Goal: Transaction & Acquisition: Purchase product/service

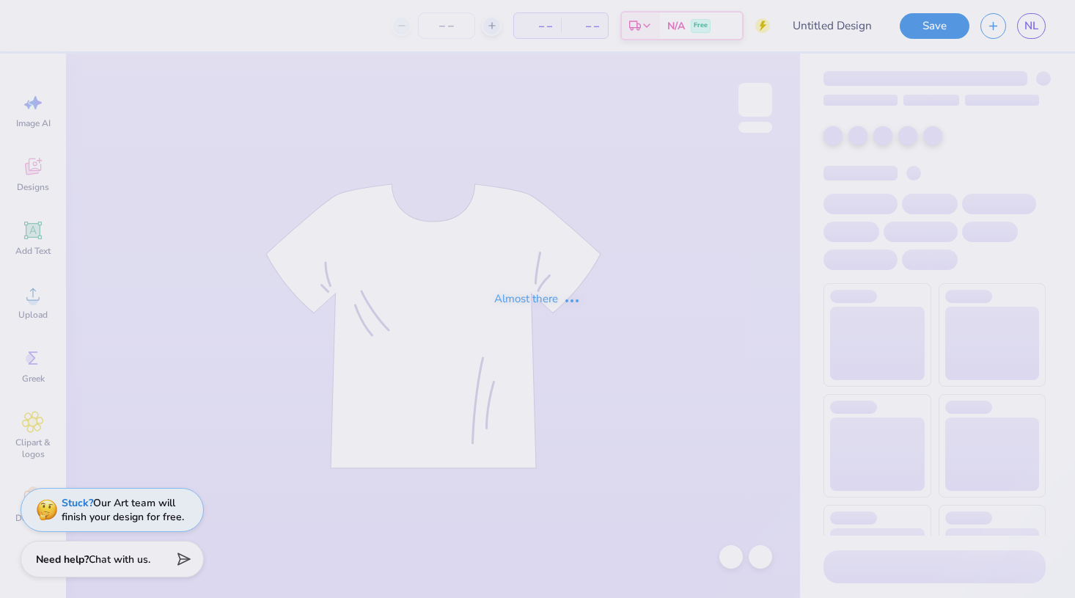
type input "family weekkend"
type input "12"
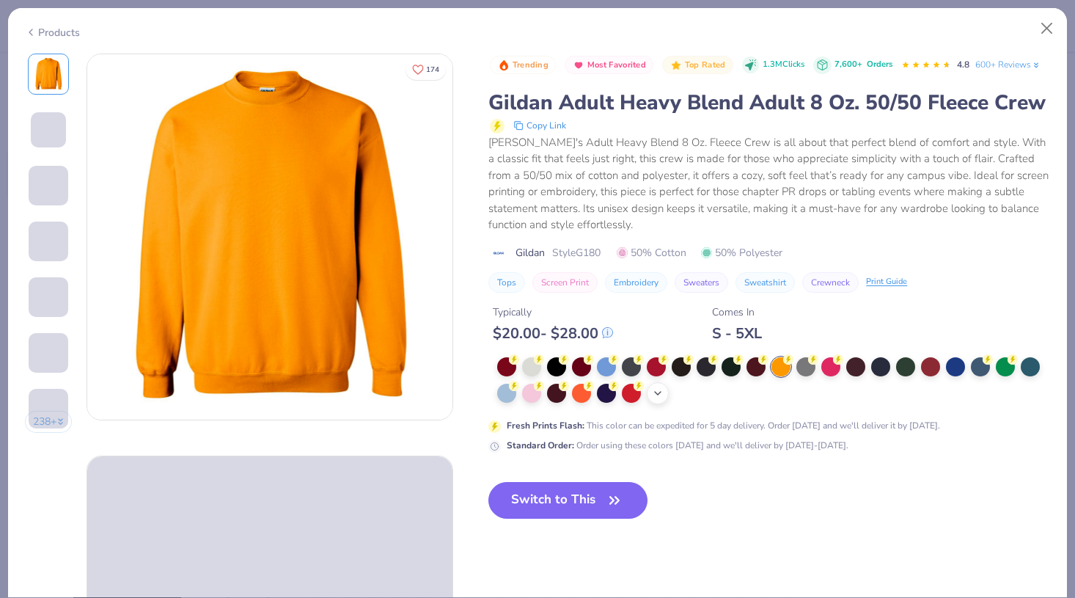
click at [658, 386] on div "+ 8" at bounding box center [658, 393] width 22 height 22
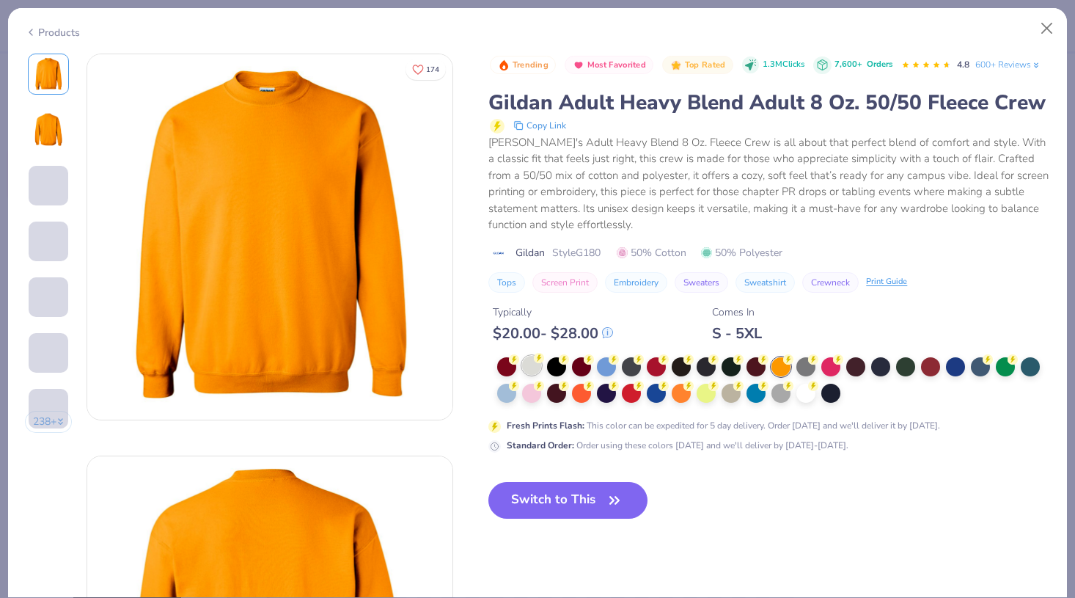
click at [535, 361] on icon at bounding box center [539, 358] width 10 height 10
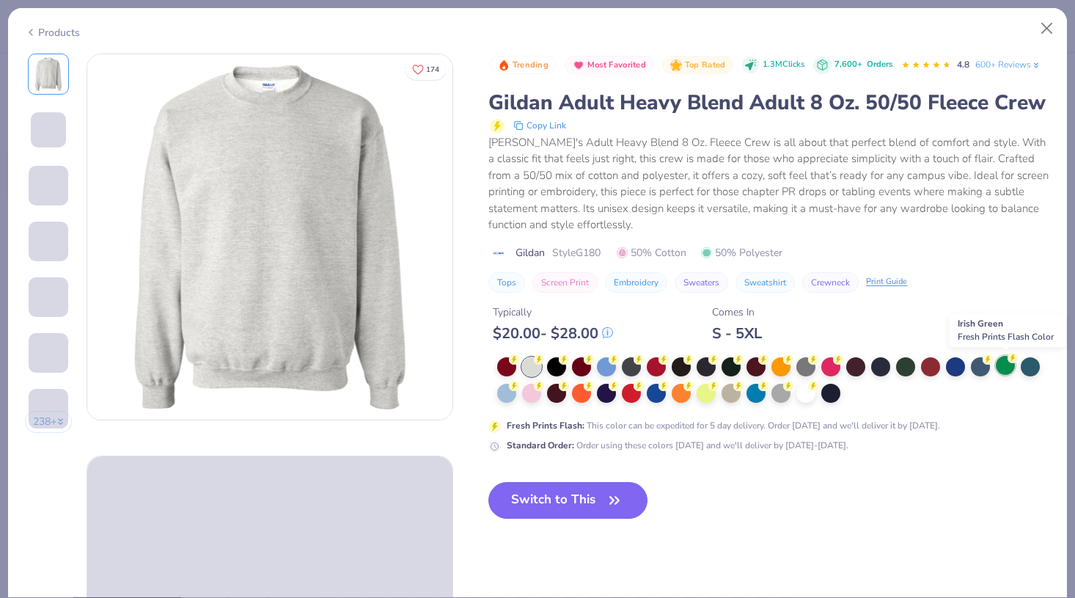
click at [1016, 361] on circle at bounding box center [1012, 358] width 10 height 10
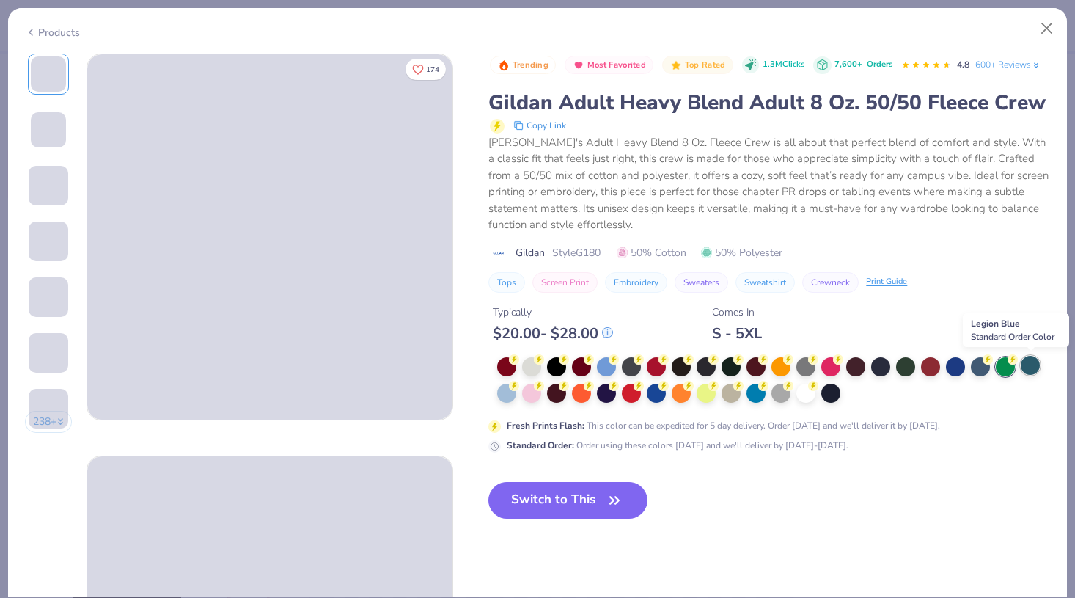
click at [1027, 362] on div at bounding box center [1030, 365] width 19 height 19
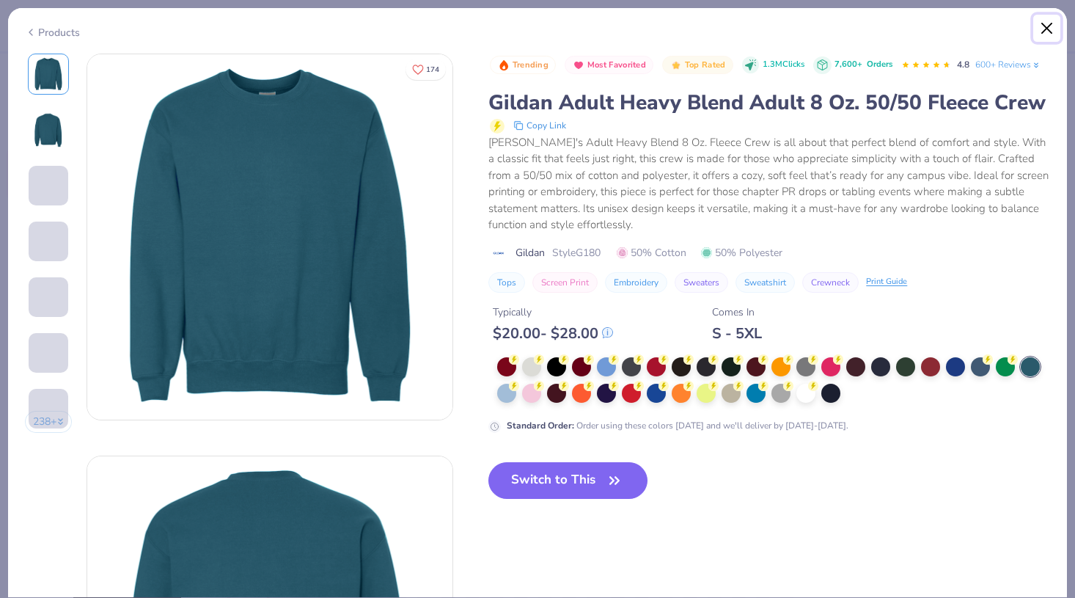
click at [1037, 23] on button "Close" at bounding box center [1047, 29] width 28 height 28
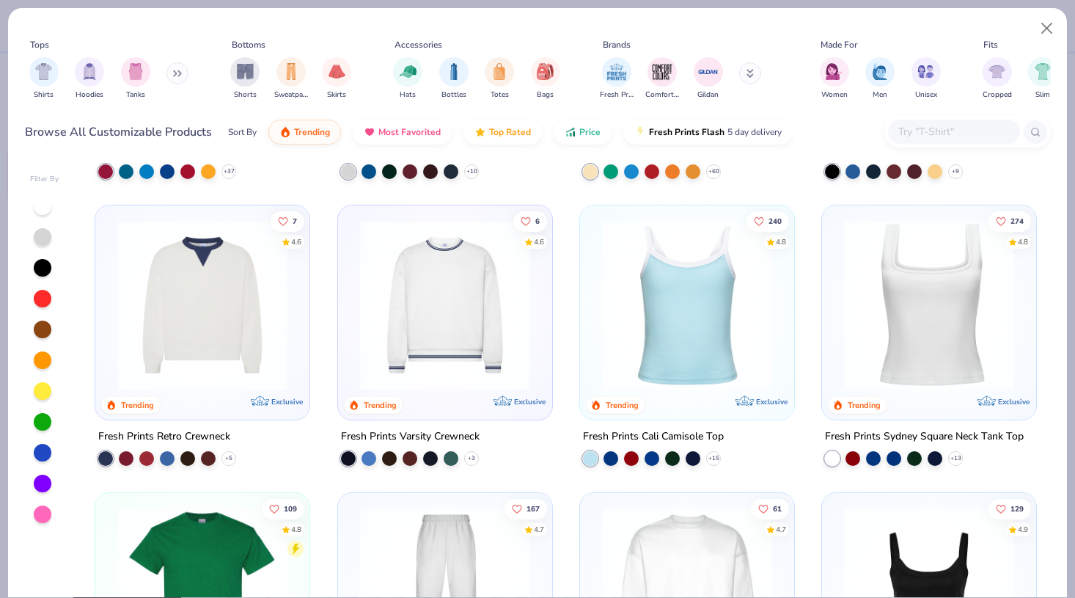
scroll to position [240, 0]
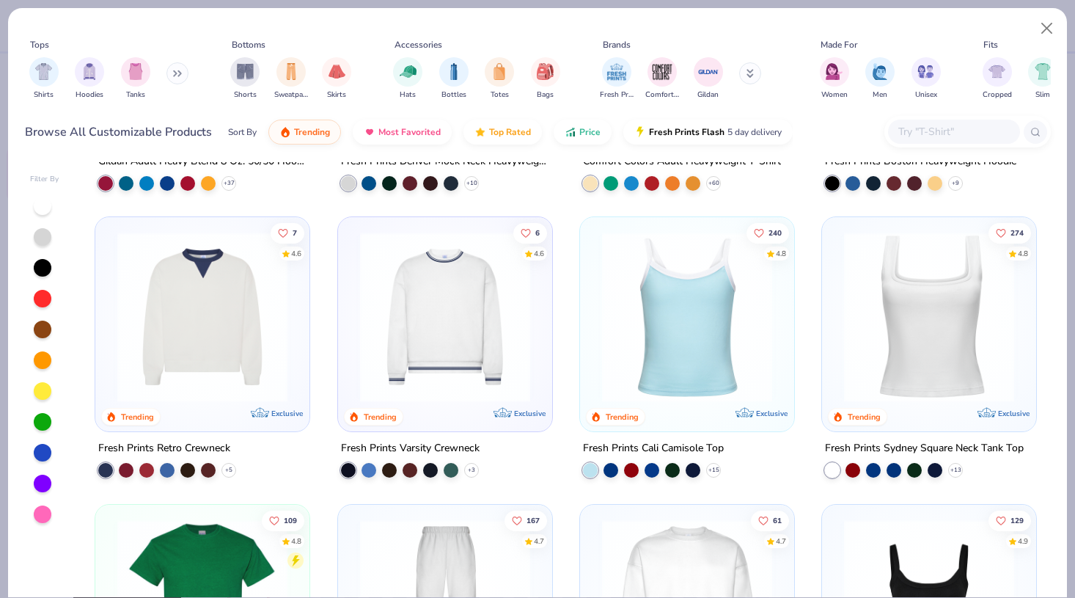
click at [175, 71] on button at bounding box center [177, 73] width 22 height 22
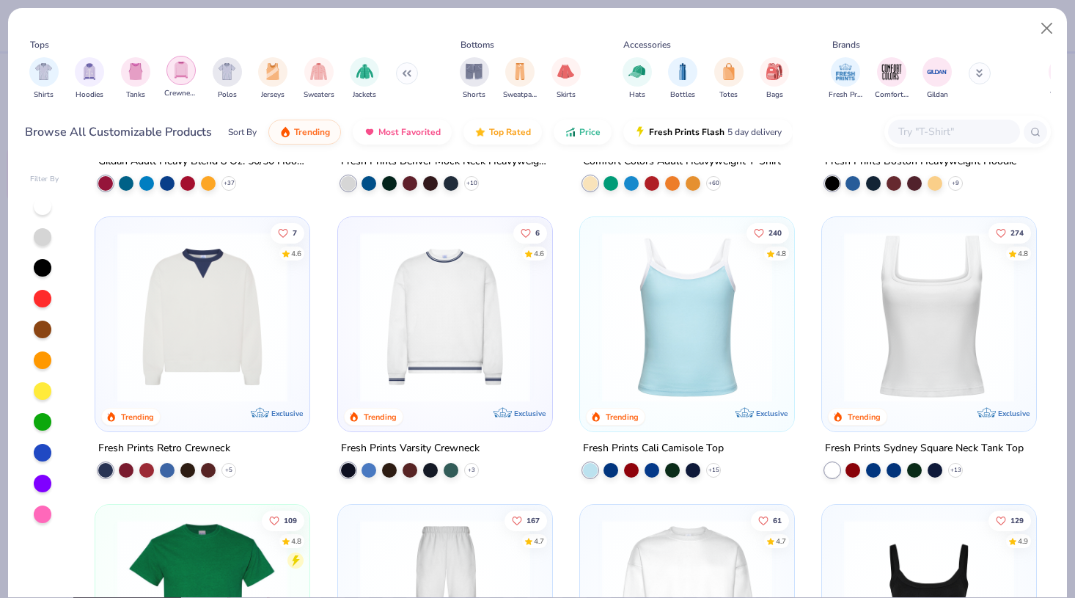
click at [183, 73] on img "filter for Crewnecks" at bounding box center [181, 70] width 16 height 17
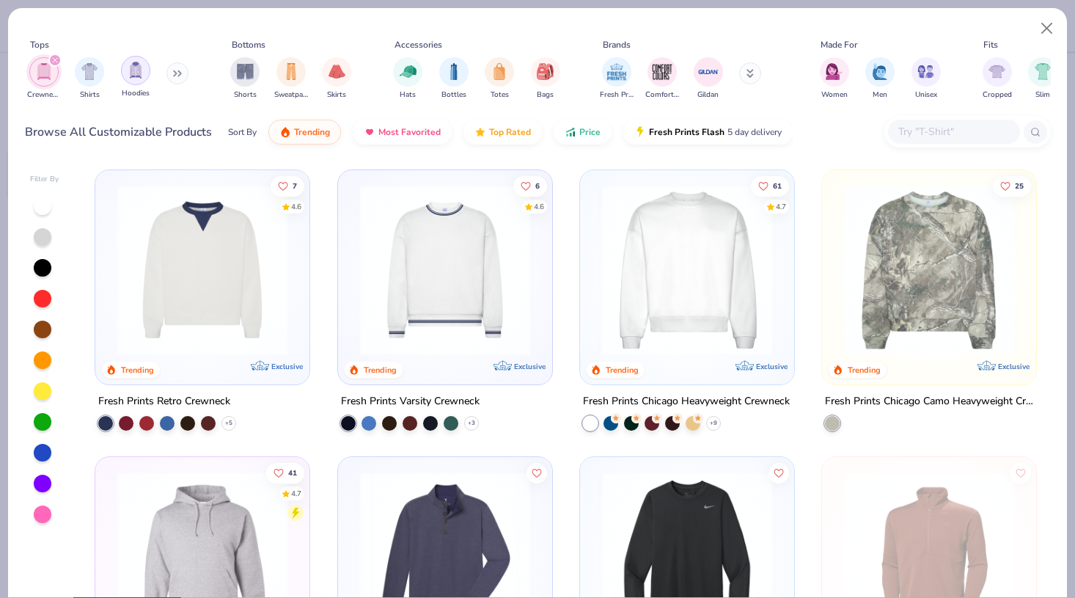
click at [136, 68] on img "filter for Hoodies" at bounding box center [136, 70] width 16 height 17
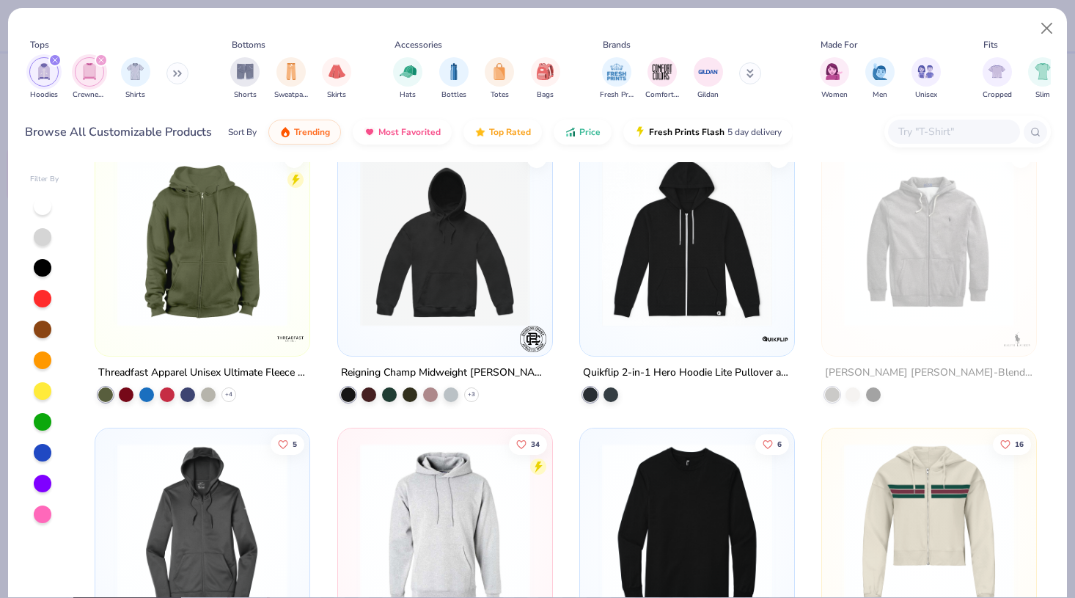
scroll to position [3473, 0]
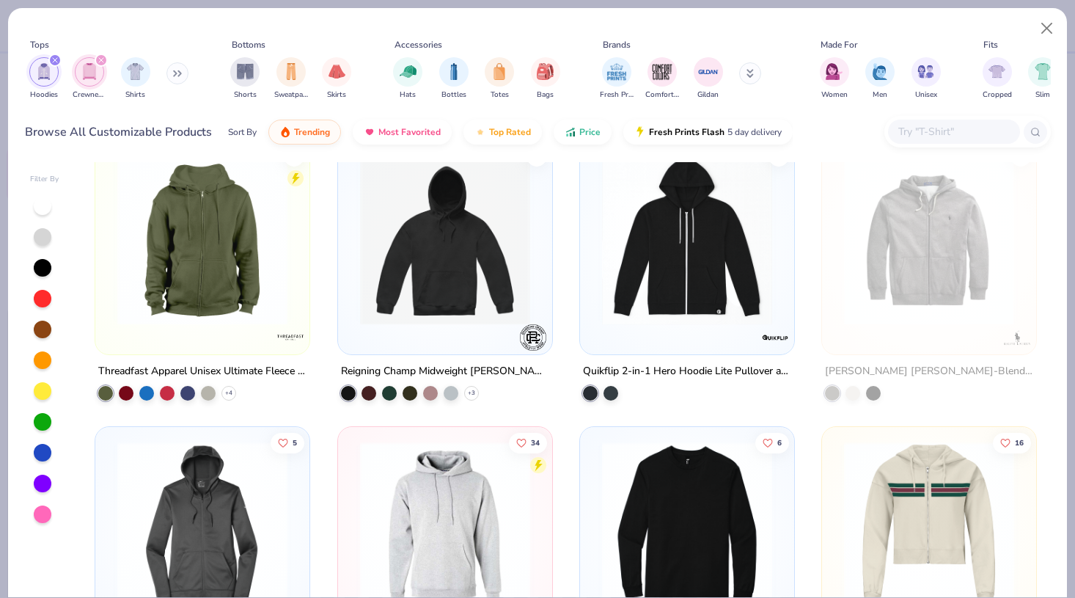
type textarea "x"
